Goal: Transaction & Acquisition: Purchase product/service

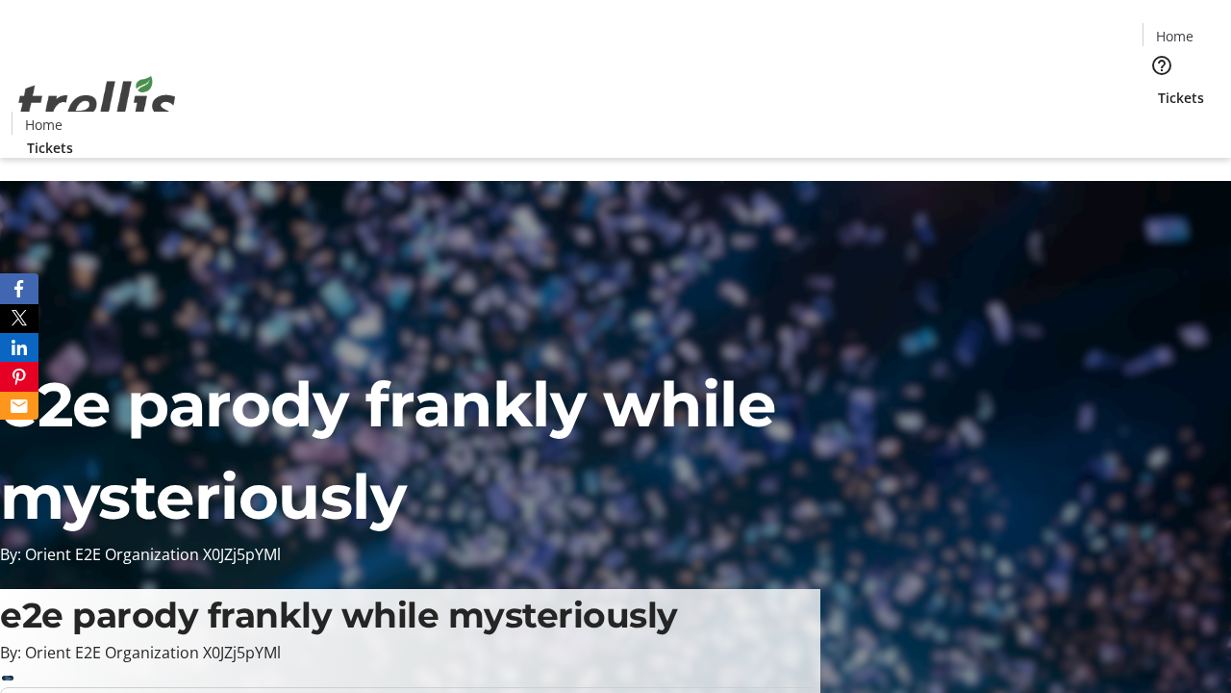
click at [1158, 88] on span "Tickets" at bounding box center [1181, 98] width 46 height 20
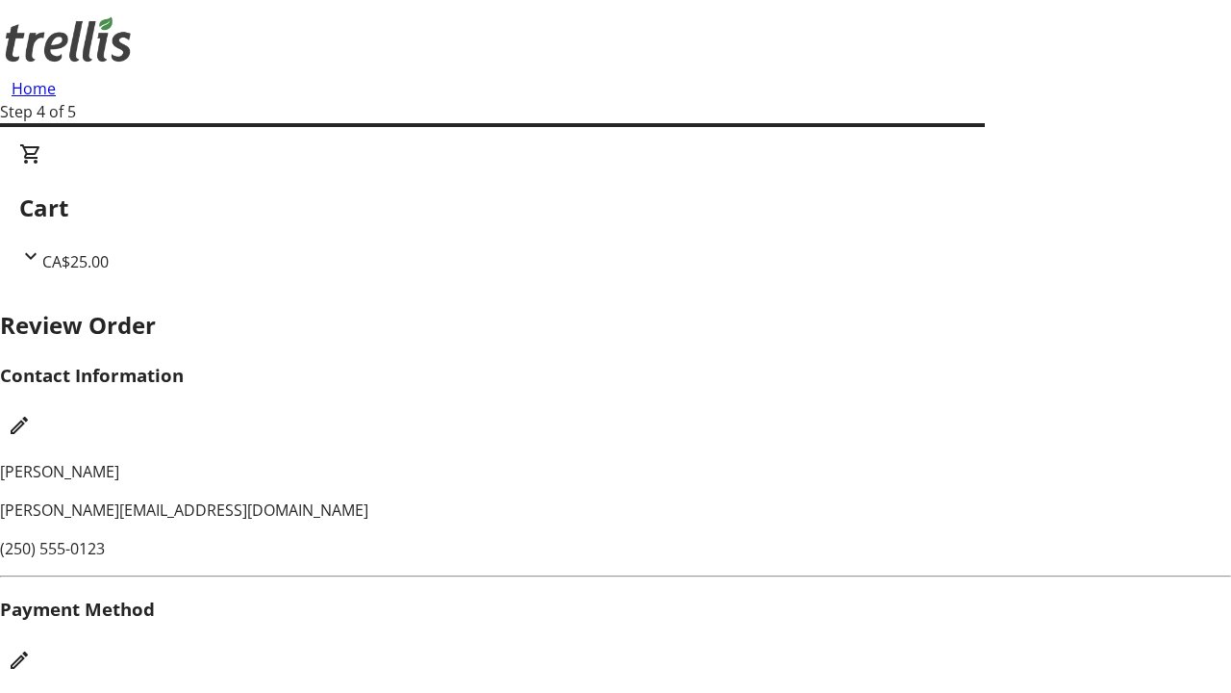
click at [31, 648] on mat-icon "Edit Payment Method" at bounding box center [19, 659] width 23 height 23
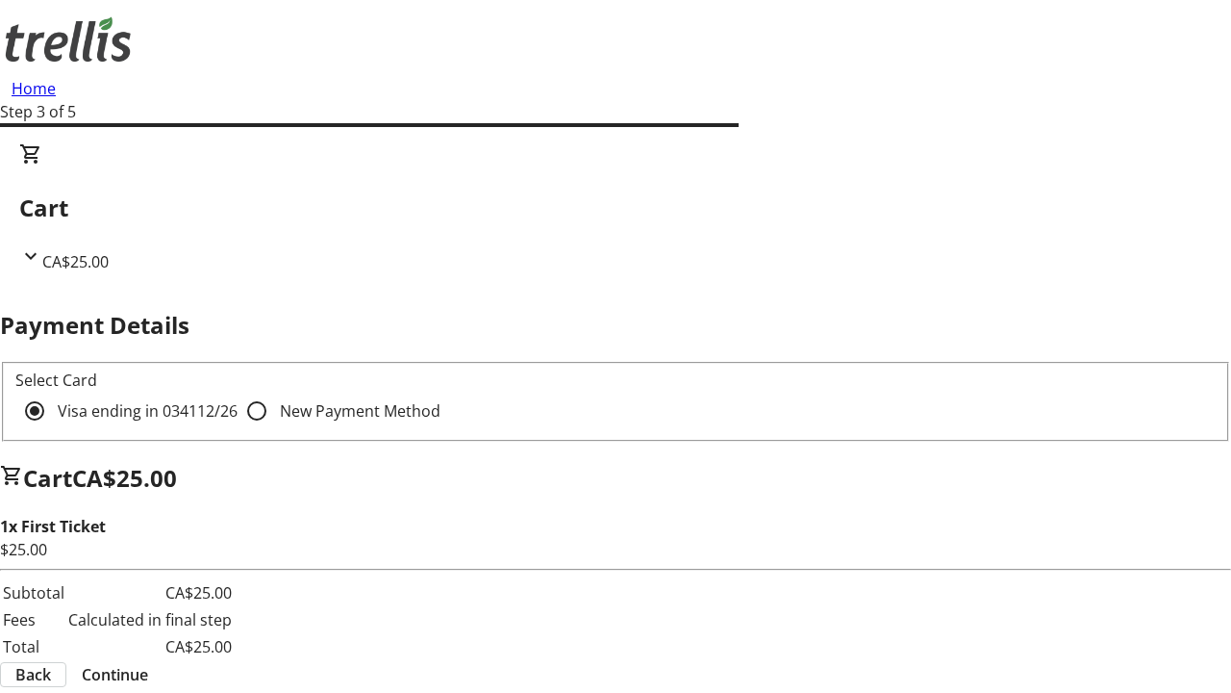
click at [238, 391] on input "New Payment Method" at bounding box center [257, 410] width 38 height 38
radio input "true"
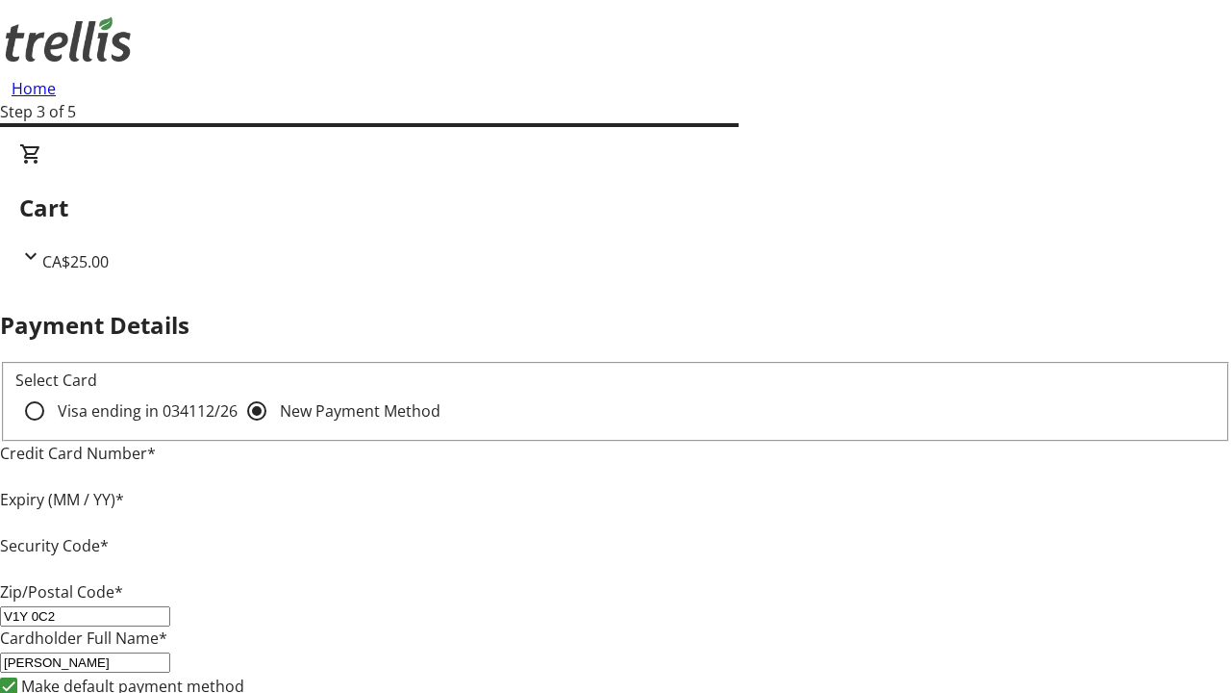
type input "V1Y 0C2"
